Goal: Information Seeking & Learning: Find specific page/section

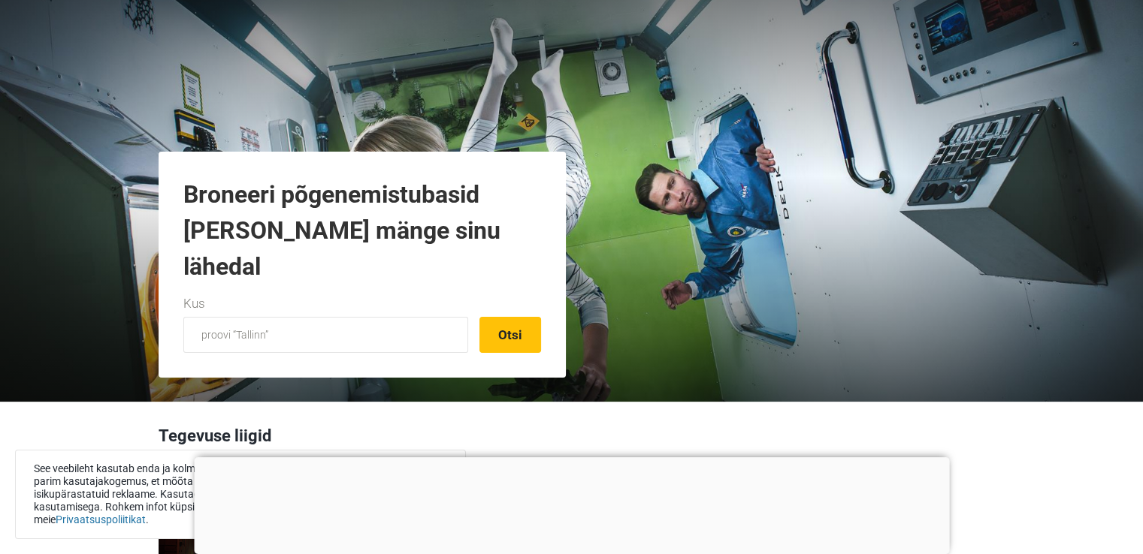
scroll to position [75, 0]
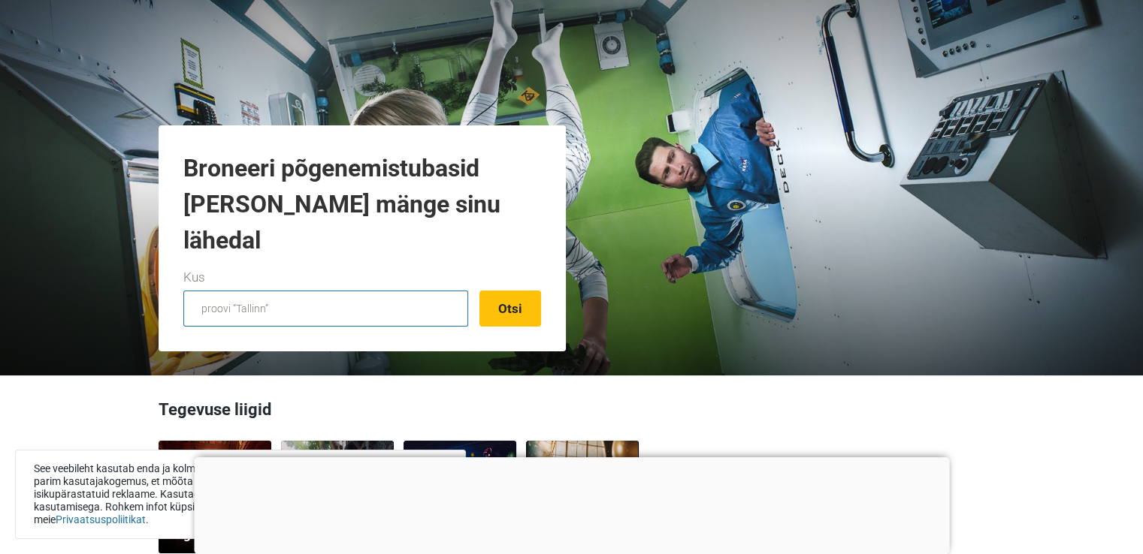
click at [307, 310] on input "text" at bounding box center [325, 309] width 285 height 36
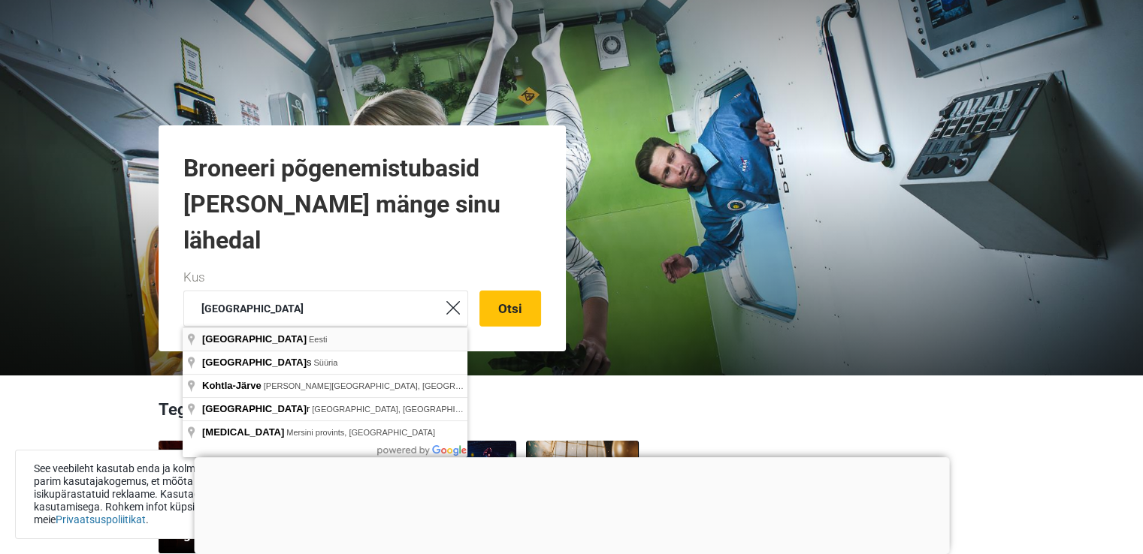
type input "Tartu, Eesti"
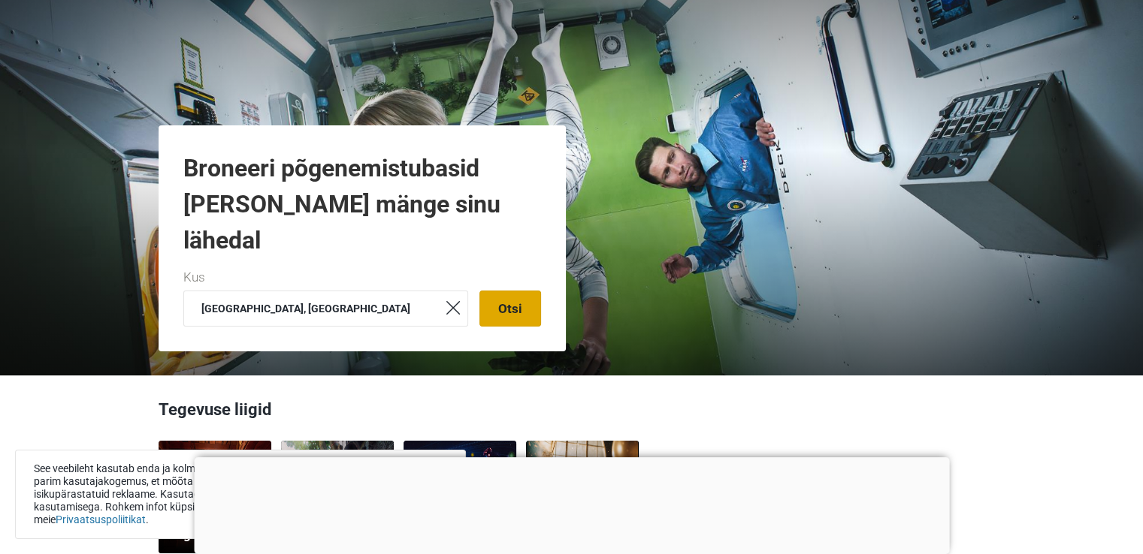
click at [503, 313] on button "Otsi" at bounding box center [510, 309] width 62 height 36
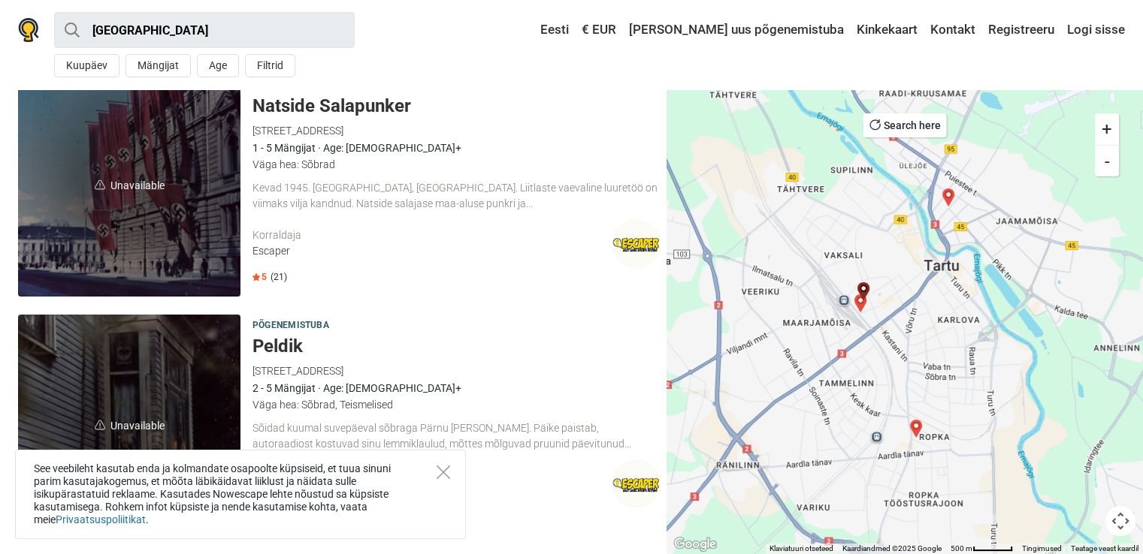
scroll to position [75, 0]
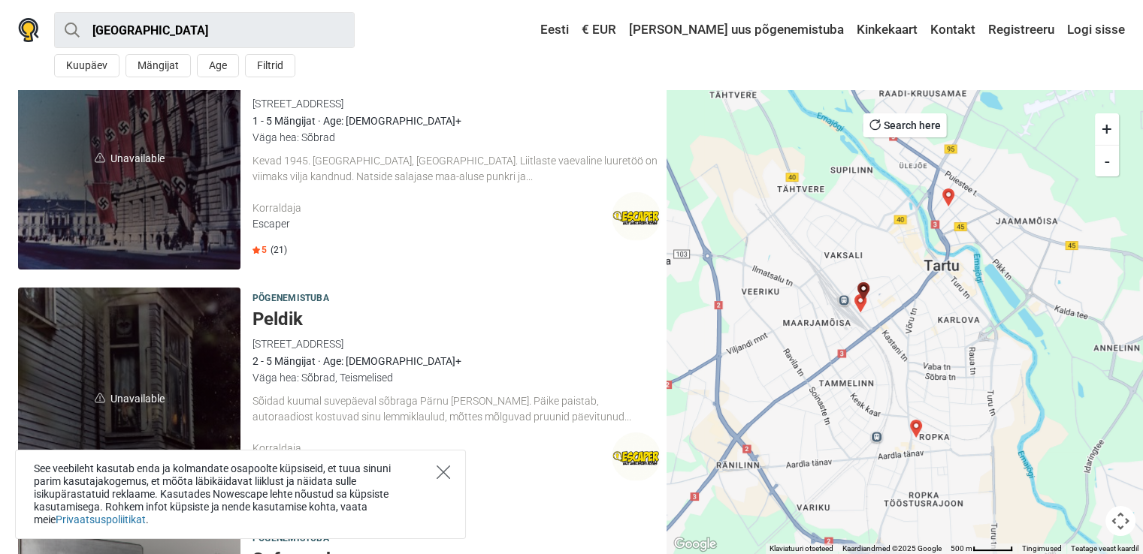
click at [446, 470] on icon "Close" at bounding box center [444, 473] width 14 height 14
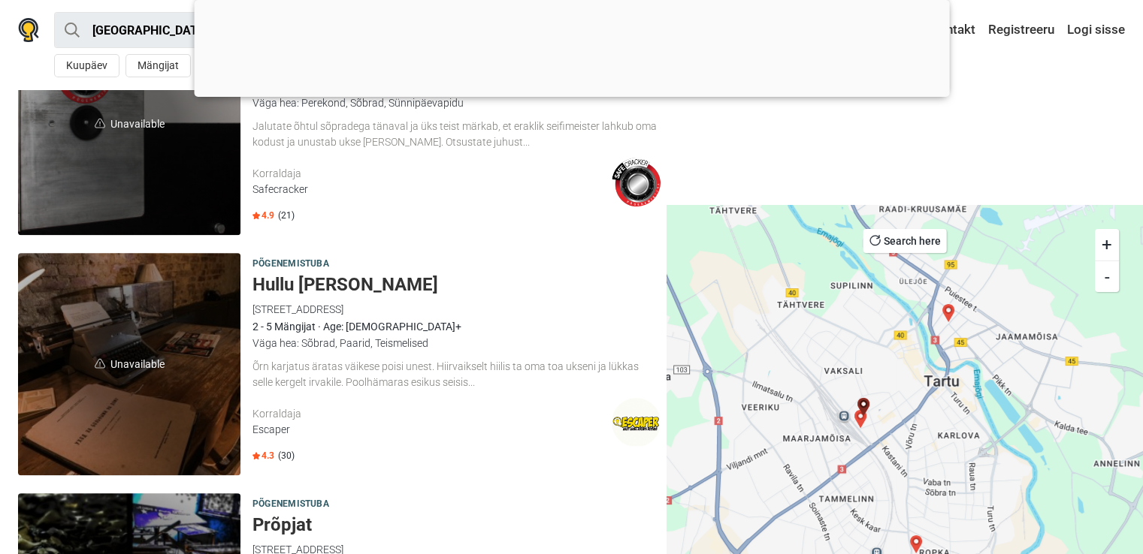
scroll to position [751, 0]
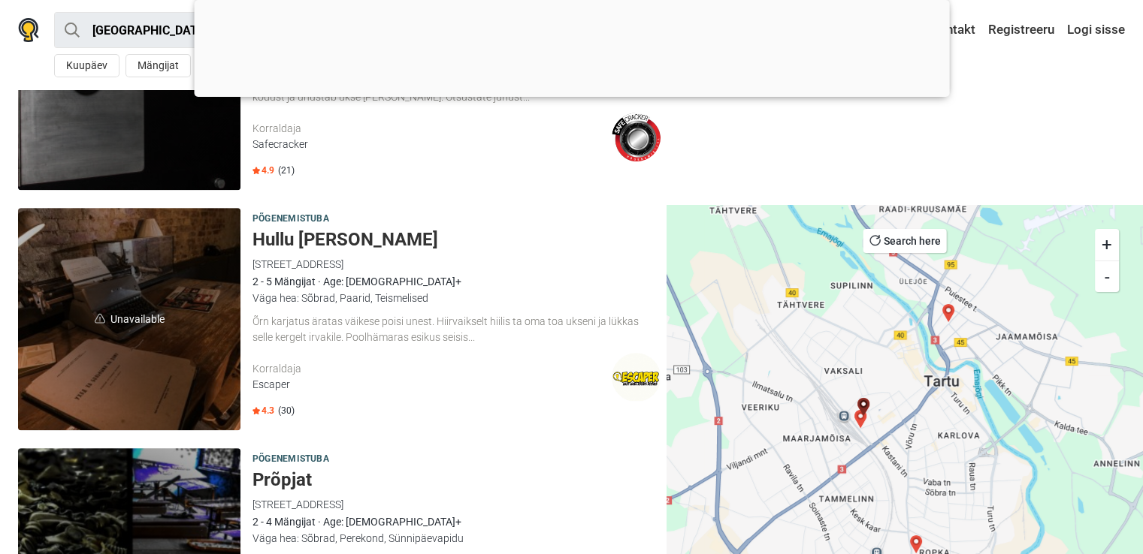
click at [423, 340] on div "Õrn karjatus äratas väikese poisi unest. Hiirvaikselt hiilis ta oma toa ukseni …" at bounding box center [456, 330] width 408 height 32
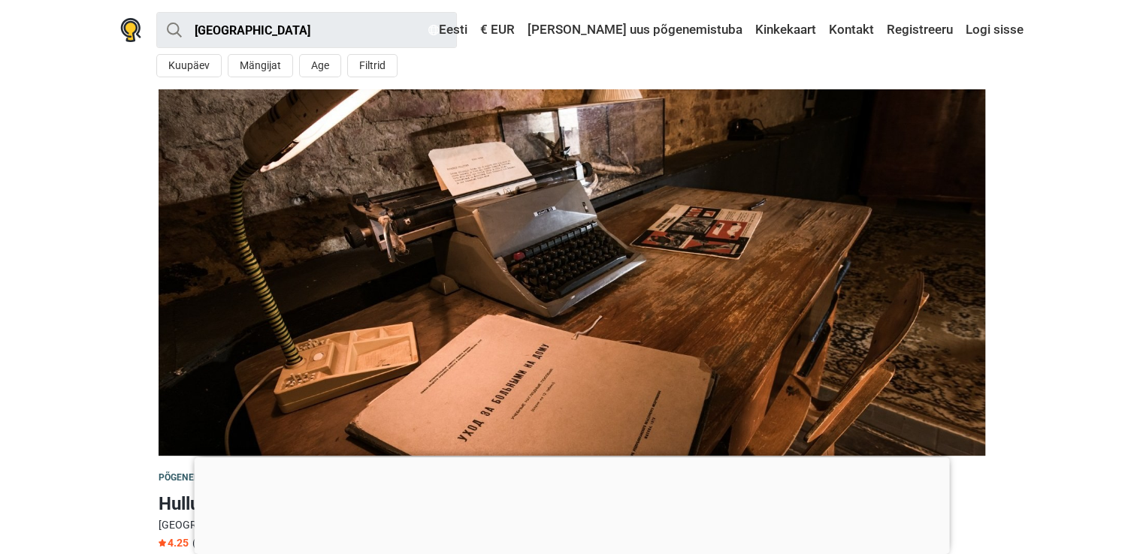
click at [596, 275] on img at bounding box center [572, 272] width 826 height 367
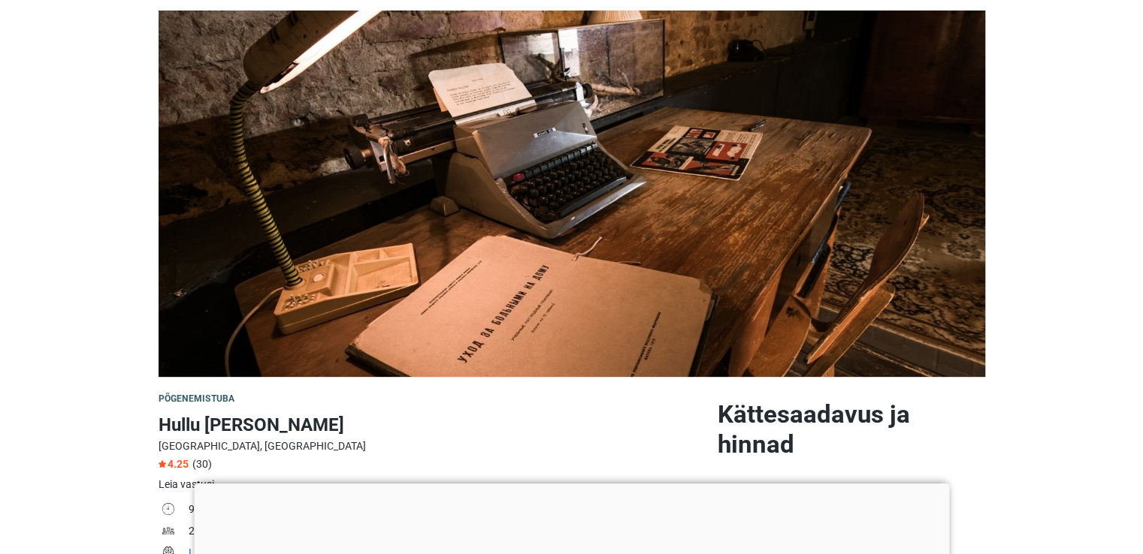
scroll to position [150, 0]
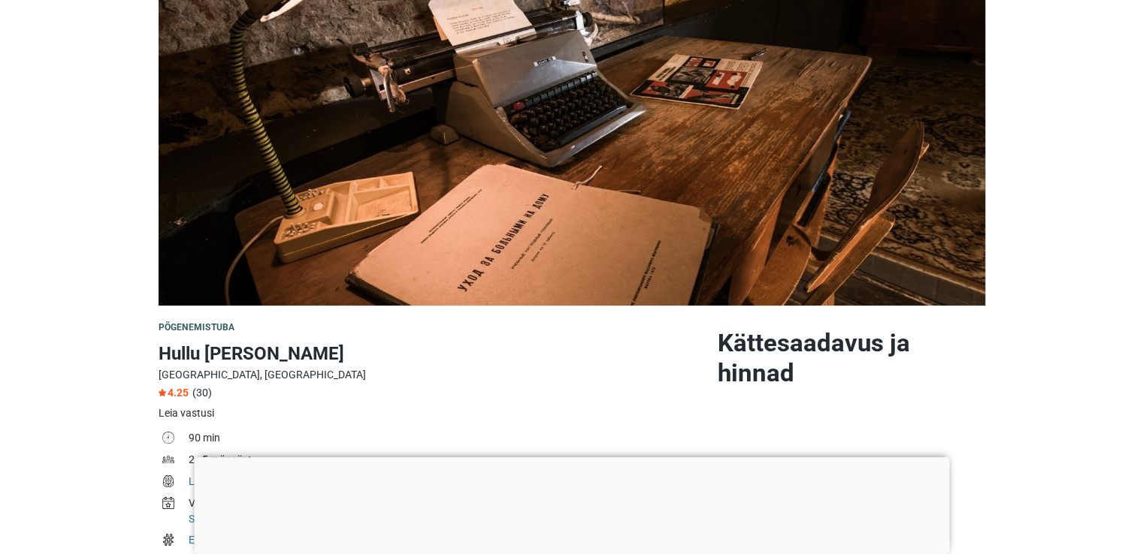
click at [562, 458] on div at bounding box center [571, 458] width 755 height 0
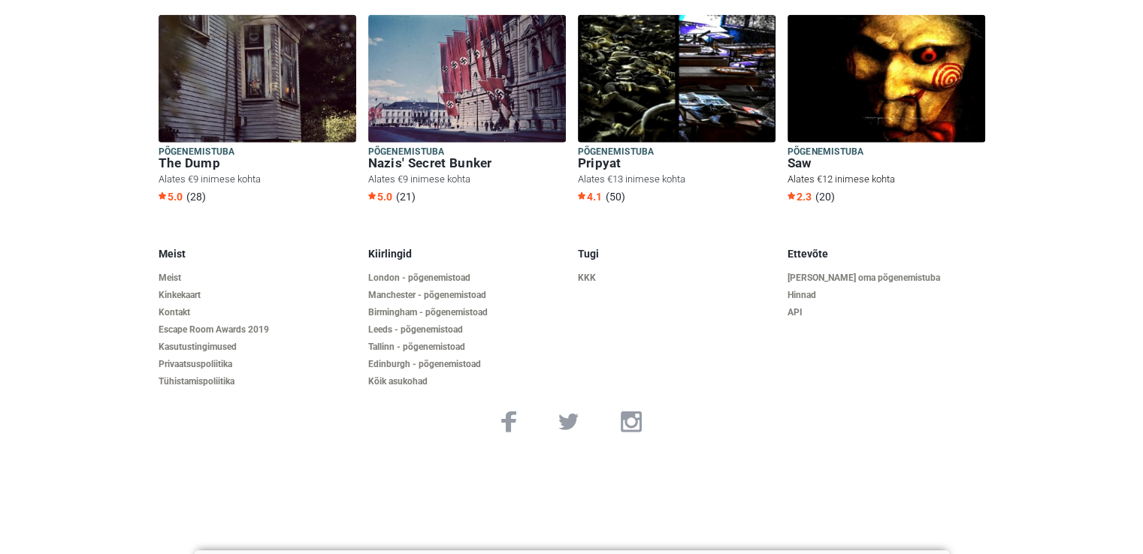
scroll to position [4005, 0]
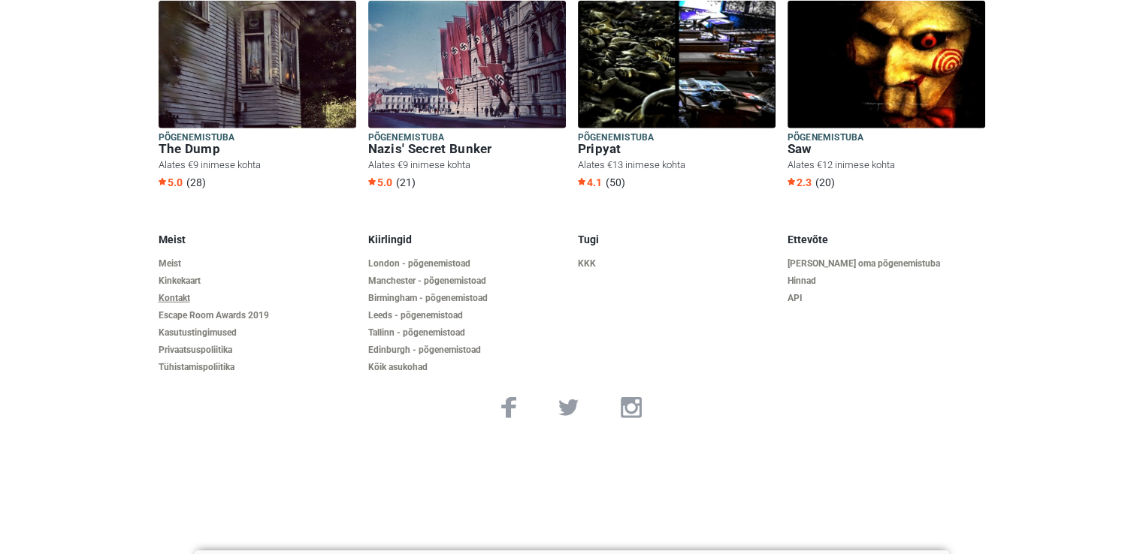
click at [182, 293] on link "Kontakt" at bounding box center [258, 298] width 198 height 11
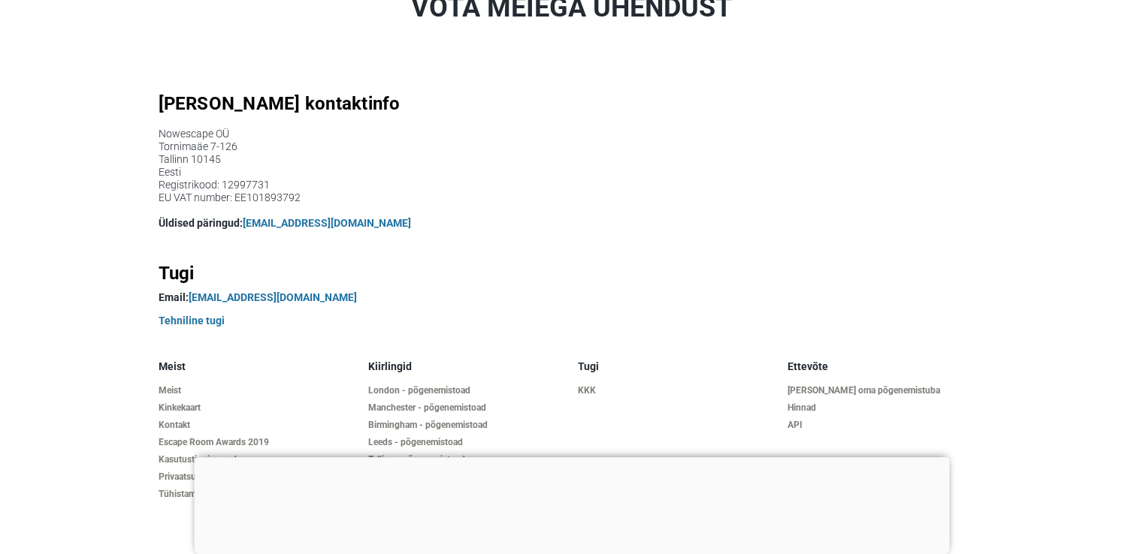
scroll to position [150, 0]
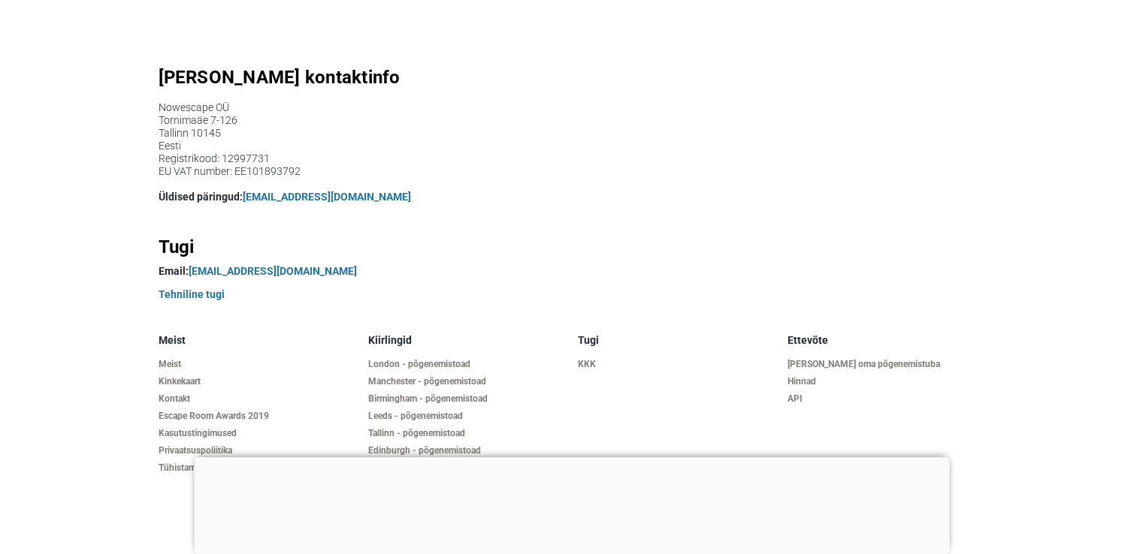
click at [568, 458] on div at bounding box center [571, 458] width 755 height 0
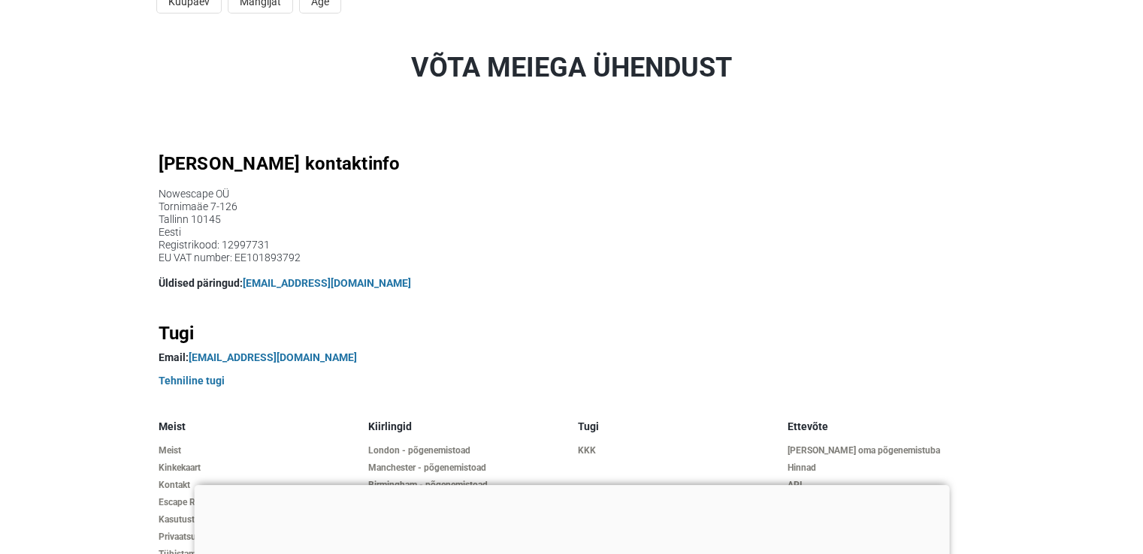
scroll to position [0, 0]
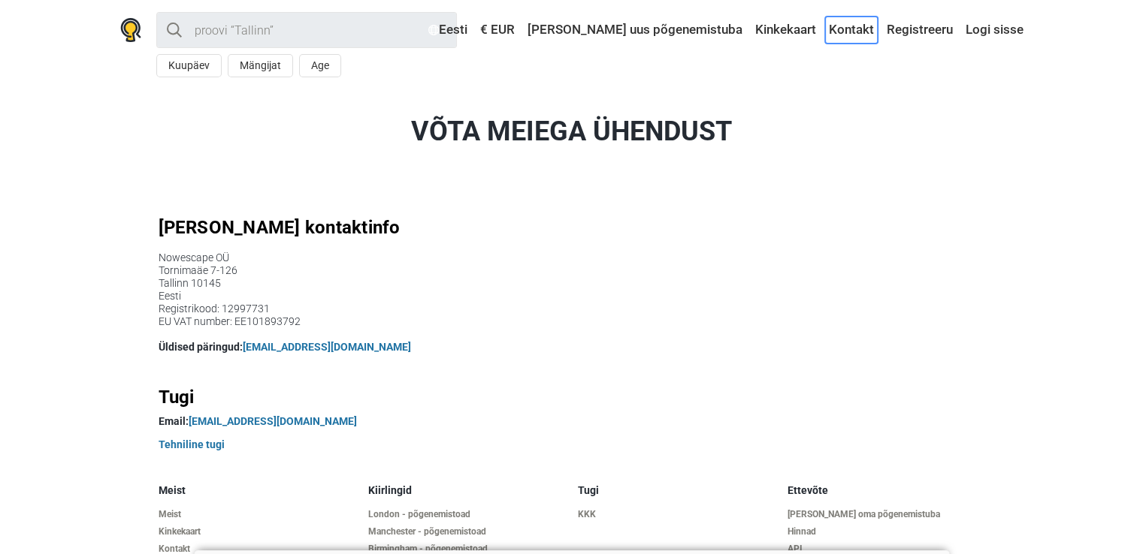
click at [843, 33] on link "Kontakt" at bounding box center [851, 30] width 53 height 27
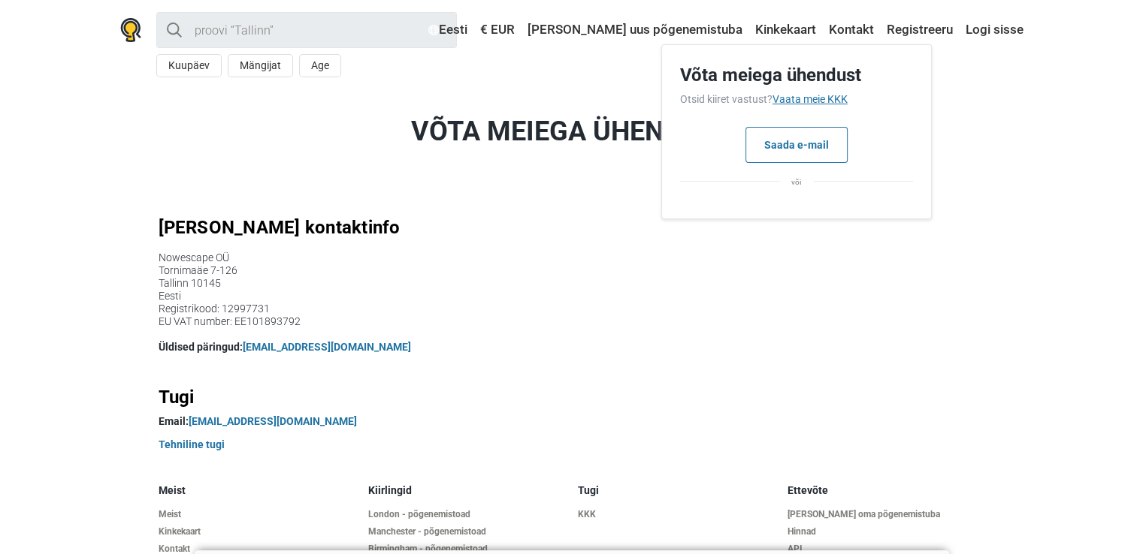
click at [825, 97] on link "Vaata meie KKK" at bounding box center [809, 99] width 75 height 12
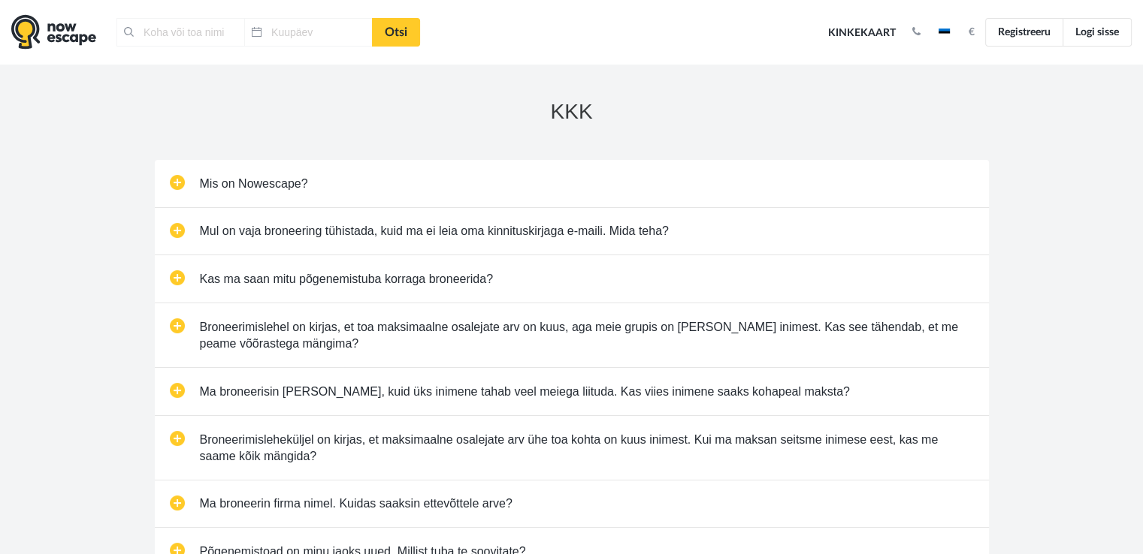
type input "[GEOGRAPHIC_DATA], [GEOGRAPHIC_DATA]"
type input "[DATE]"
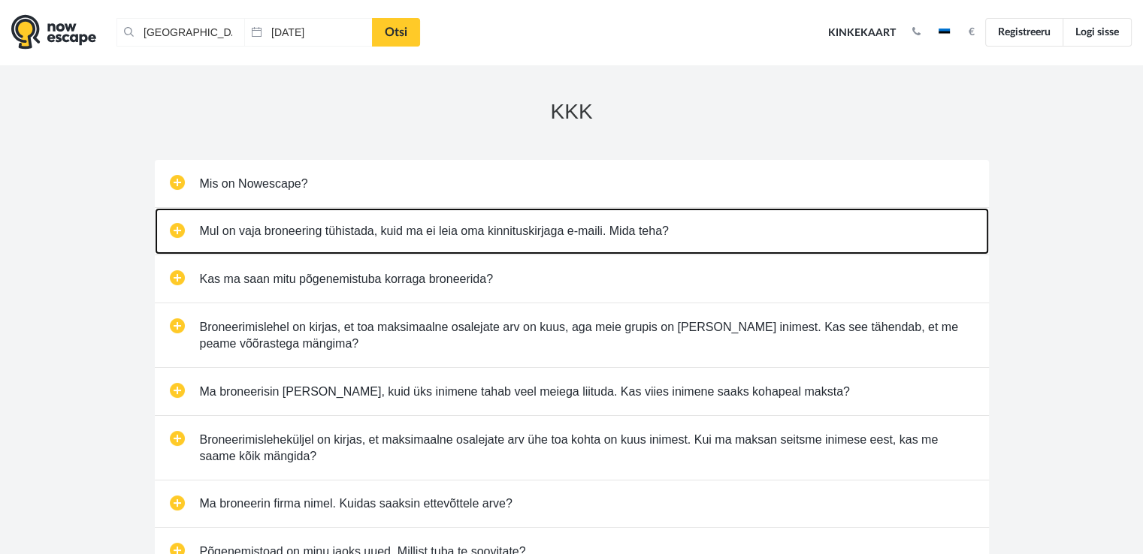
click at [276, 234] on link "Mul on vaja broneering tühistada, kuid ma ei leia oma kinnituskirjaga e-maili. …" at bounding box center [572, 231] width 834 height 47
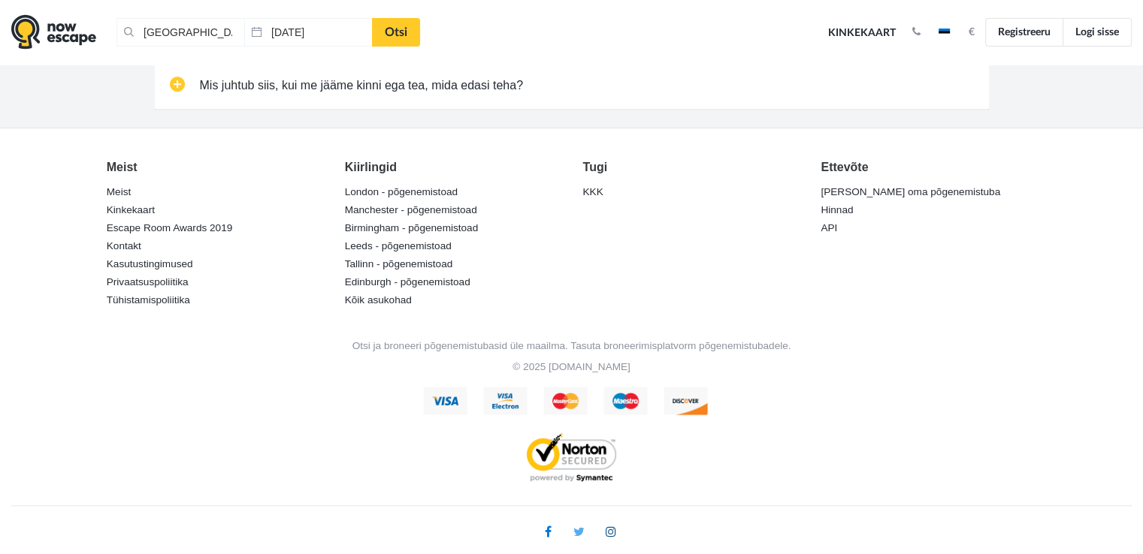
scroll to position [772, 0]
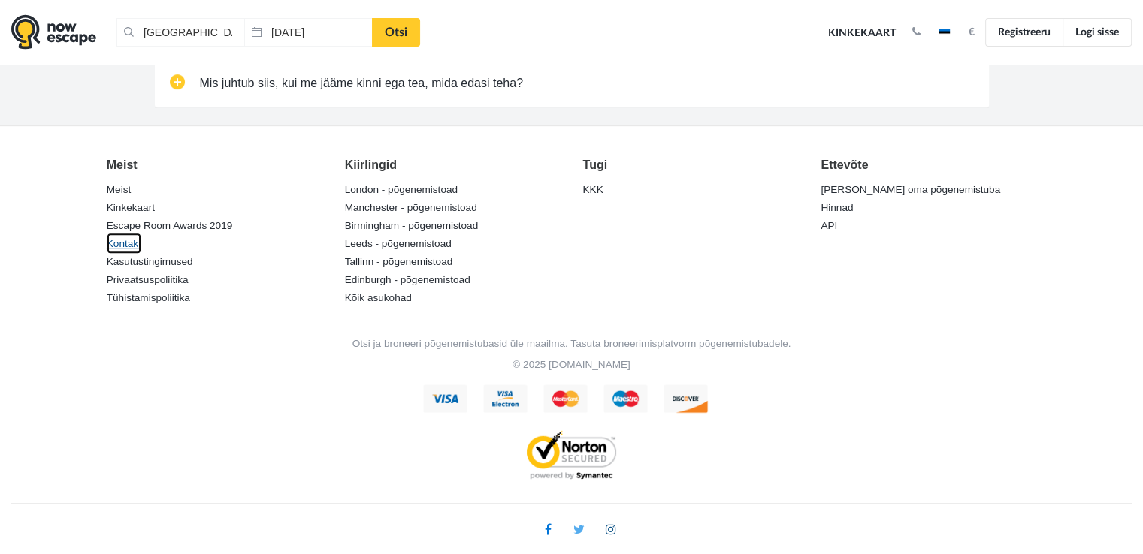
click at [120, 238] on link "Kontakt" at bounding box center [124, 243] width 35 height 21
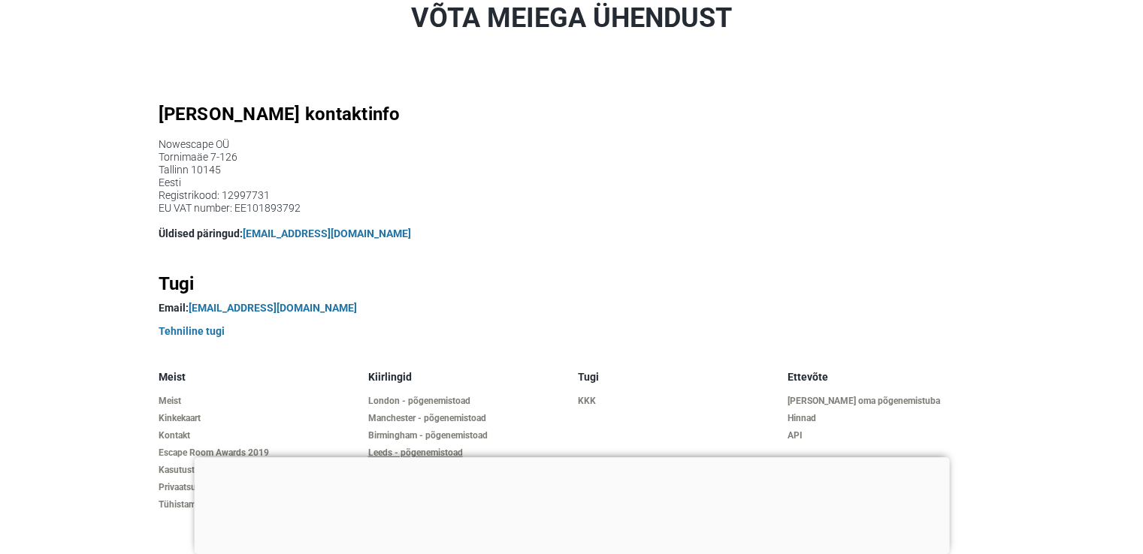
scroll to position [150, 0]
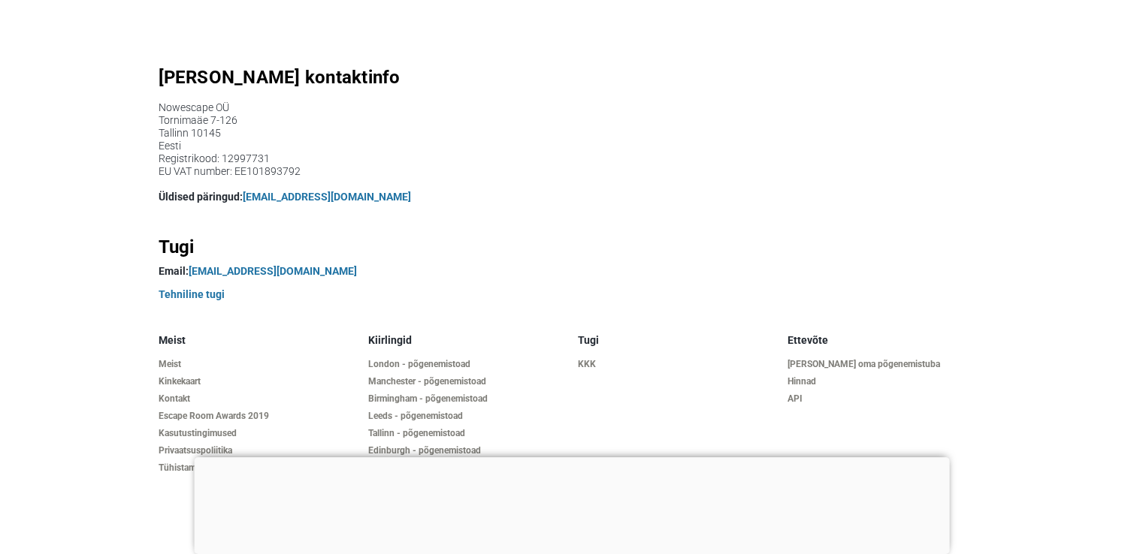
click at [580, 458] on div at bounding box center [571, 458] width 755 height 0
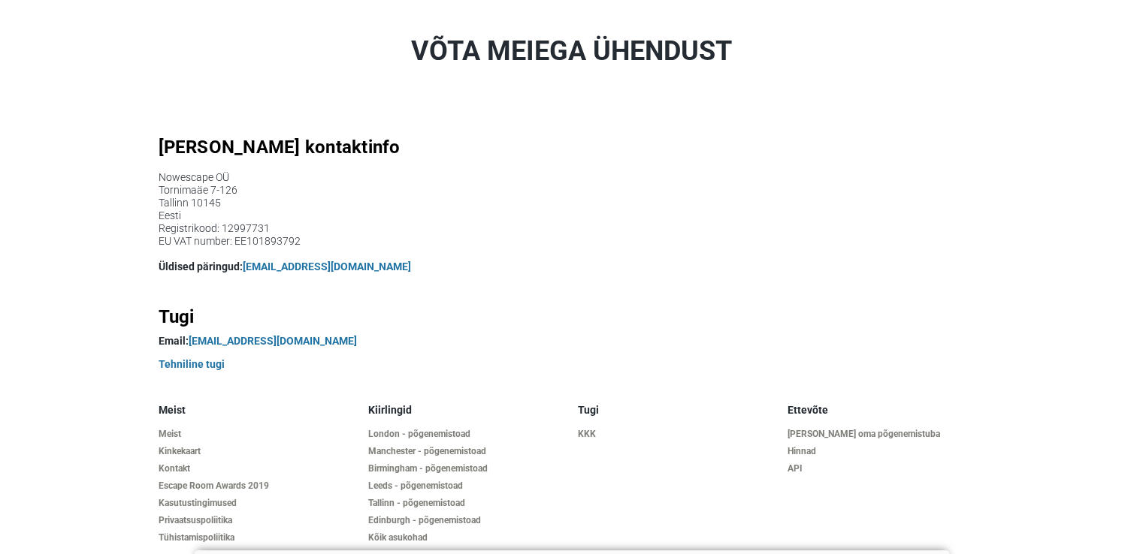
scroll to position [0, 0]
